Goal: Information Seeking & Learning: Learn about a topic

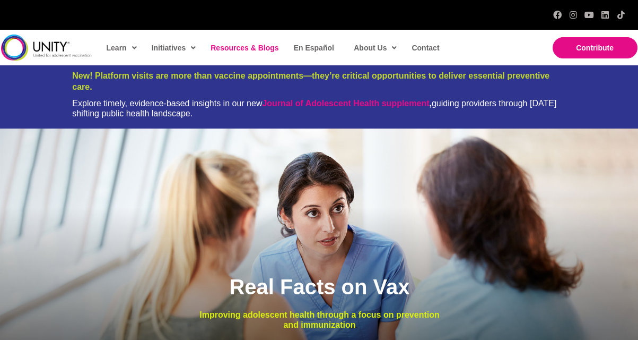
click at [253, 51] on link "Resources & Blogs" at bounding box center [243, 48] width 77 height 24
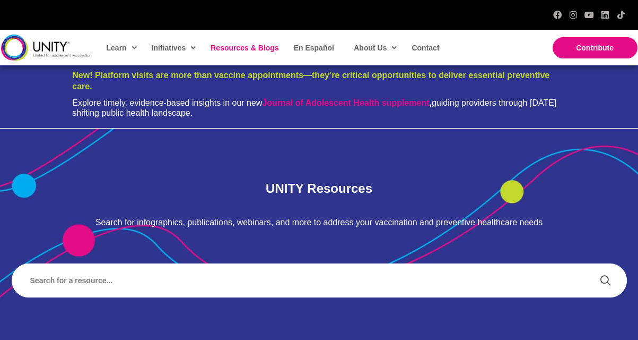
scroll to position [106, 0]
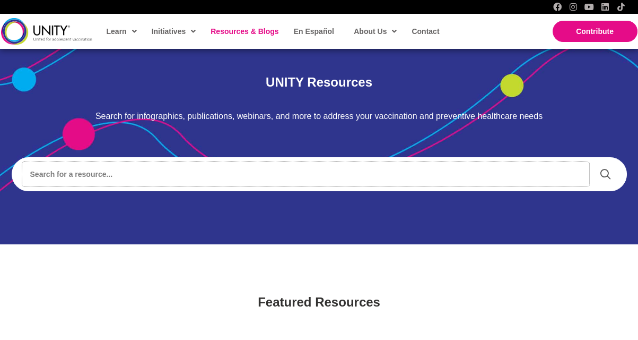
click at [80, 172] on input "Search input" at bounding box center [305, 174] width 567 height 24
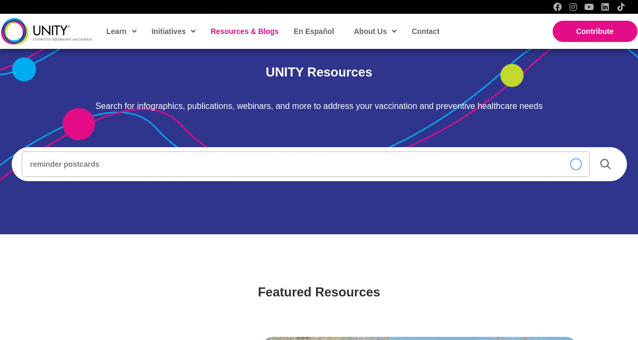
type input "reminder postcards"
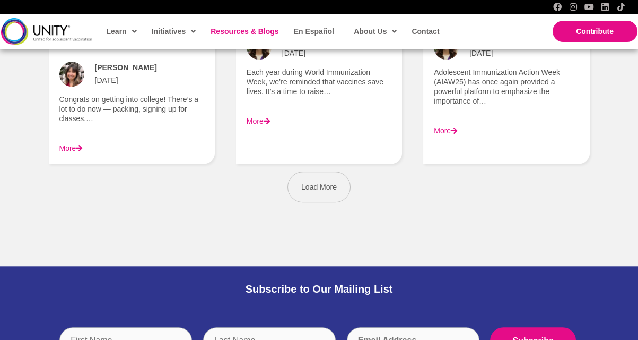
scroll to position [1708, 0]
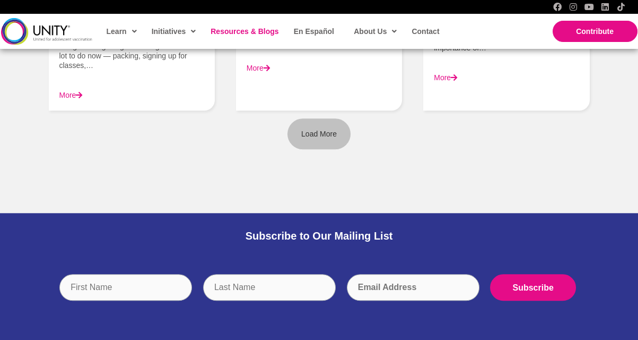
click at [303, 129] on span "Load More" at bounding box center [319, 133] width 36 height 8
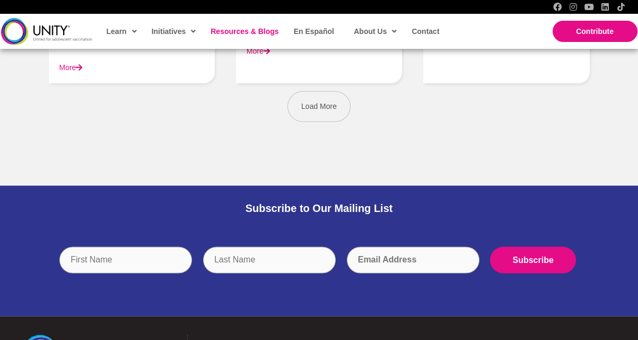
scroll to position [2663, 0]
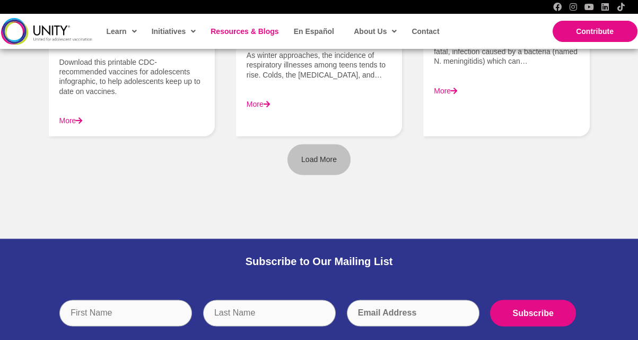
click at [322, 162] on link "Load More" at bounding box center [319, 159] width 63 height 31
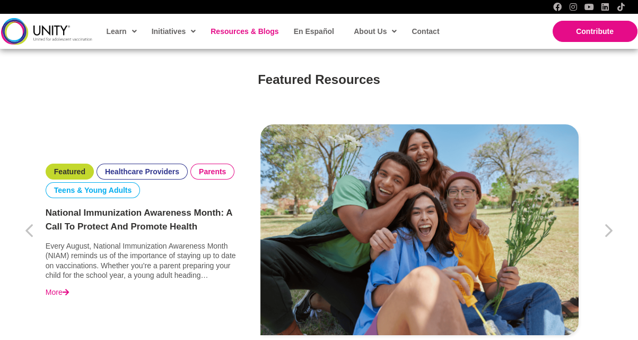
scroll to position [381, 0]
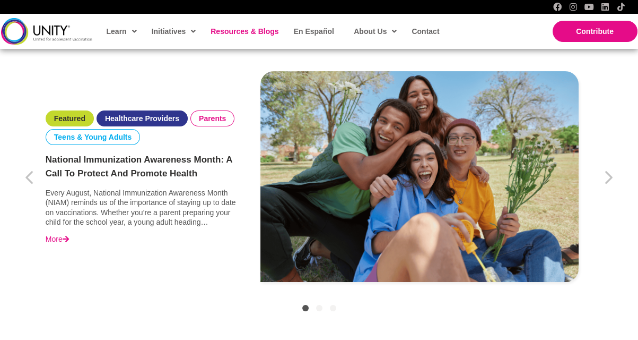
click at [127, 119] on link "Healthcare Providers" at bounding box center [142, 119] width 74 height 10
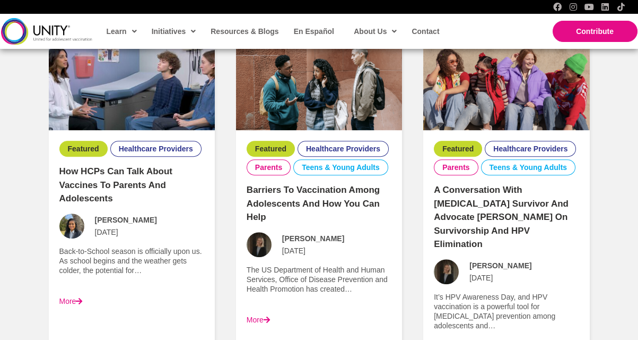
scroll to position [955, 0]
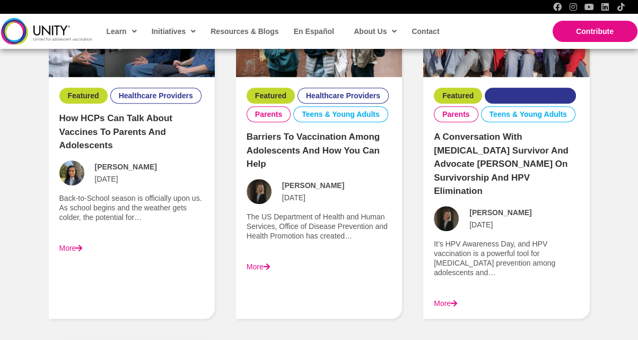
click at [528, 100] on li "Healthcare Providers" at bounding box center [530, 96] width 91 height 16
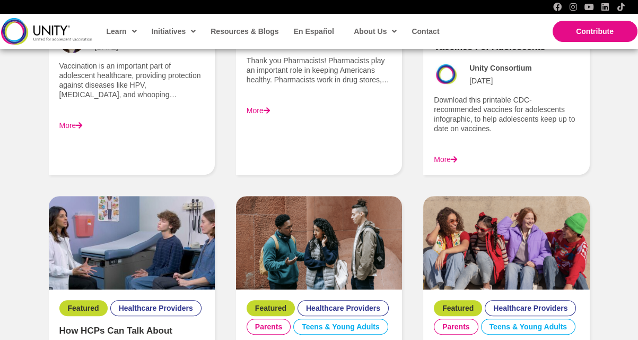
scroll to position [690, 0]
